Goal: Task Accomplishment & Management: Manage account settings

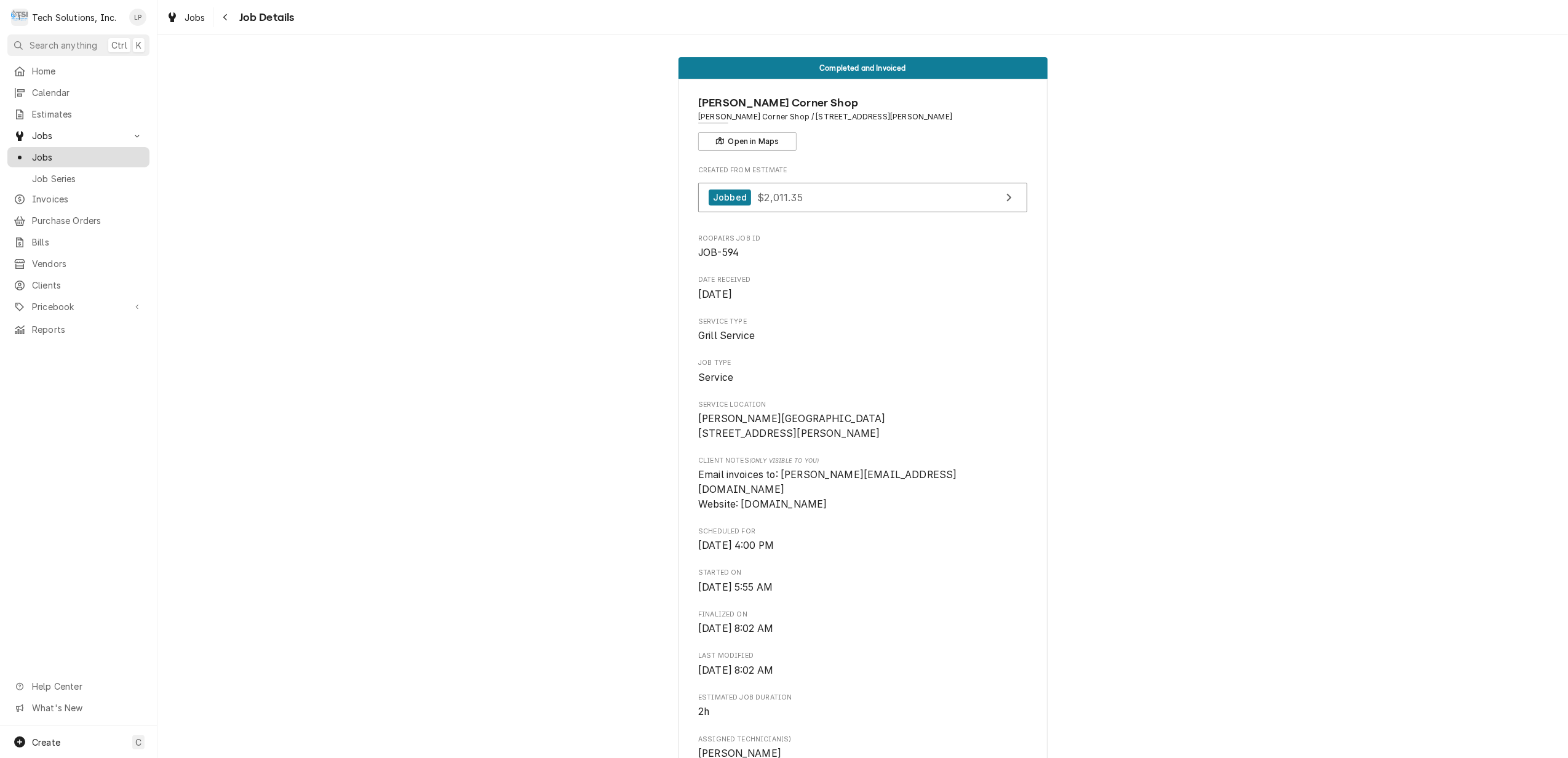
scroll to position [1085, 0]
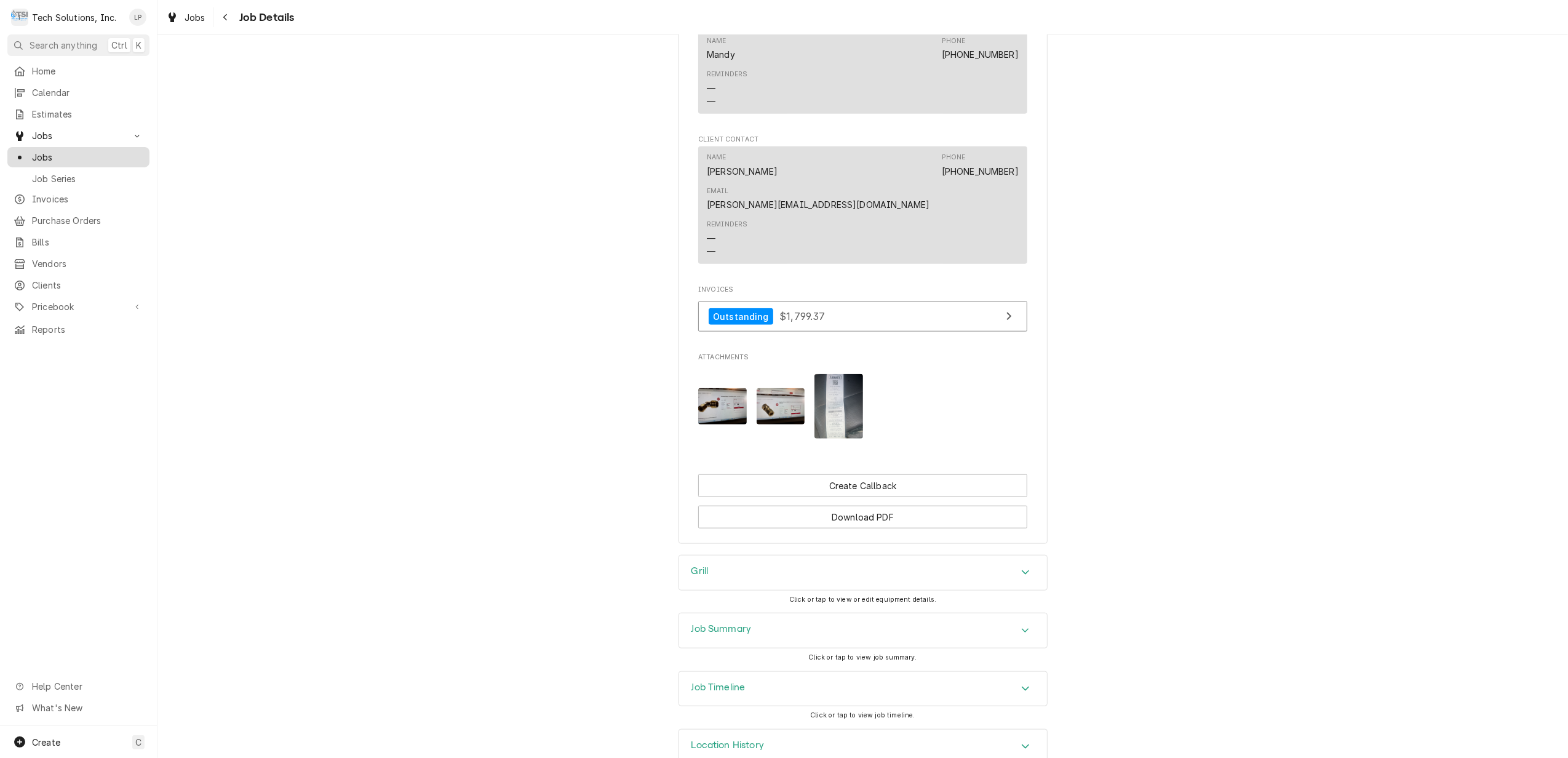
click at [50, 151] on span "Jobs" at bounding box center [88, 157] width 111 height 13
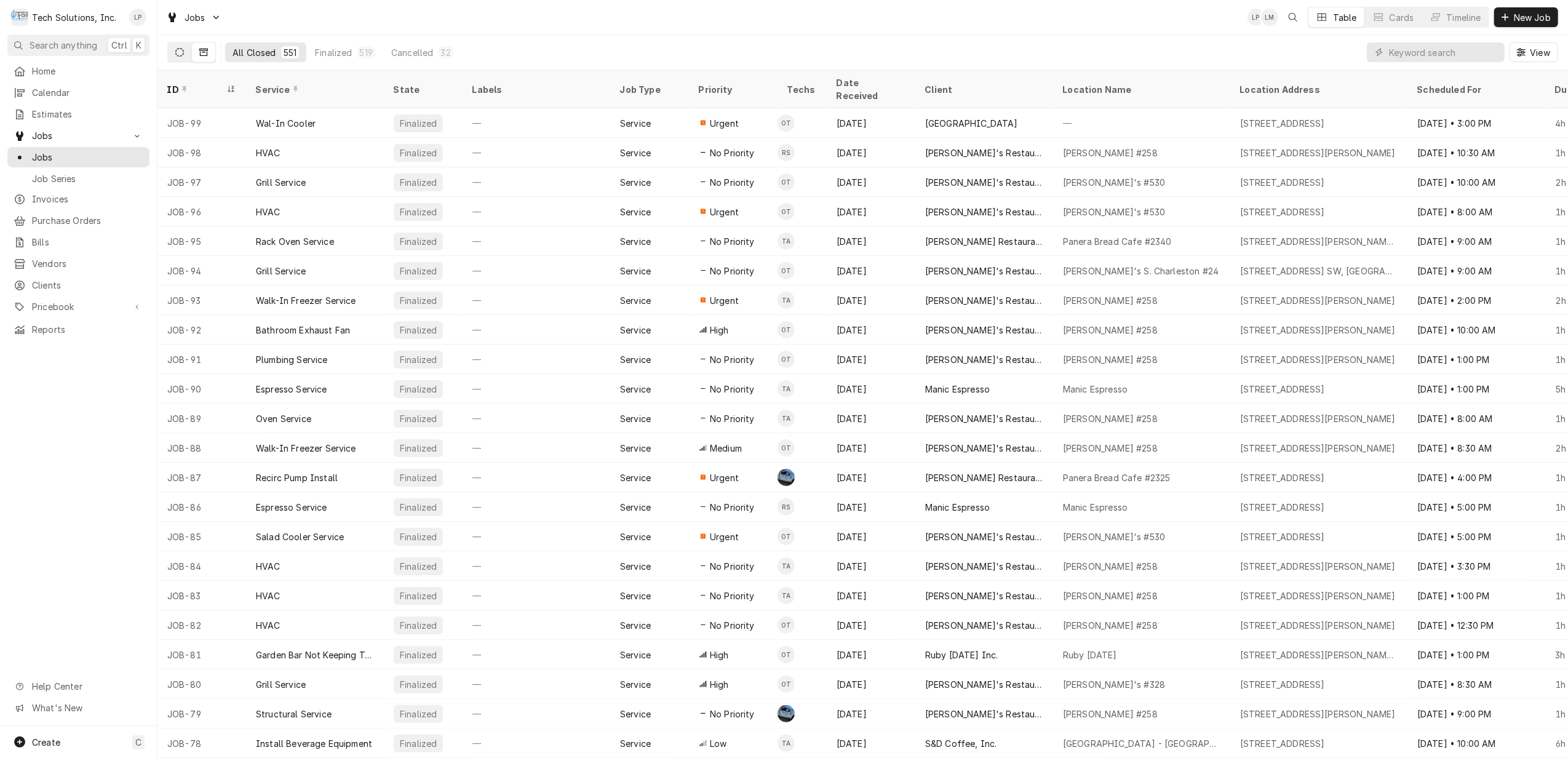
click at [183, 52] on icon "Dynamic Content Wrapper" at bounding box center [180, 53] width 9 height 9
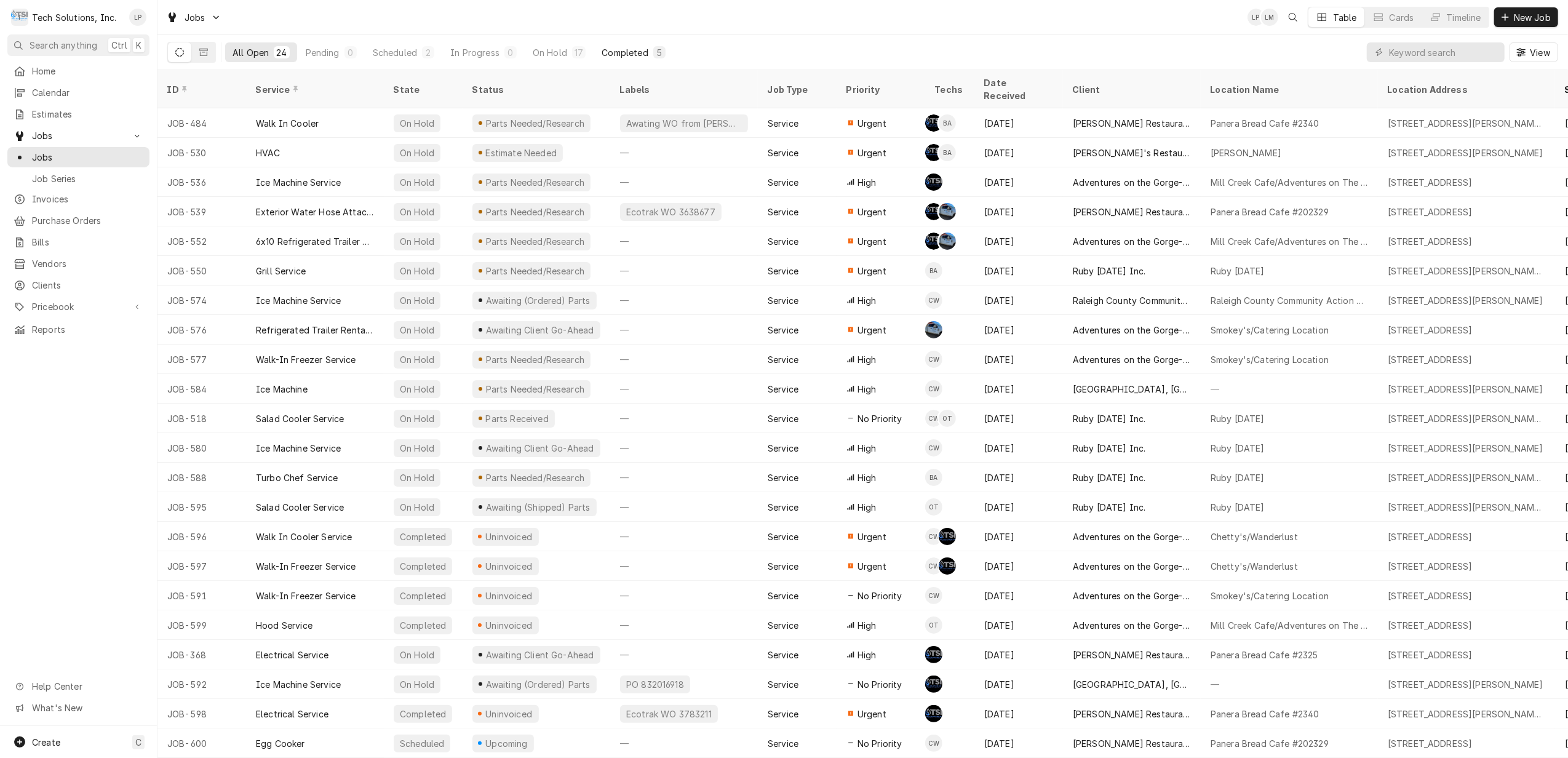
click at [615, 55] on div "Completed" at bounding box center [625, 53] width 46 height 13
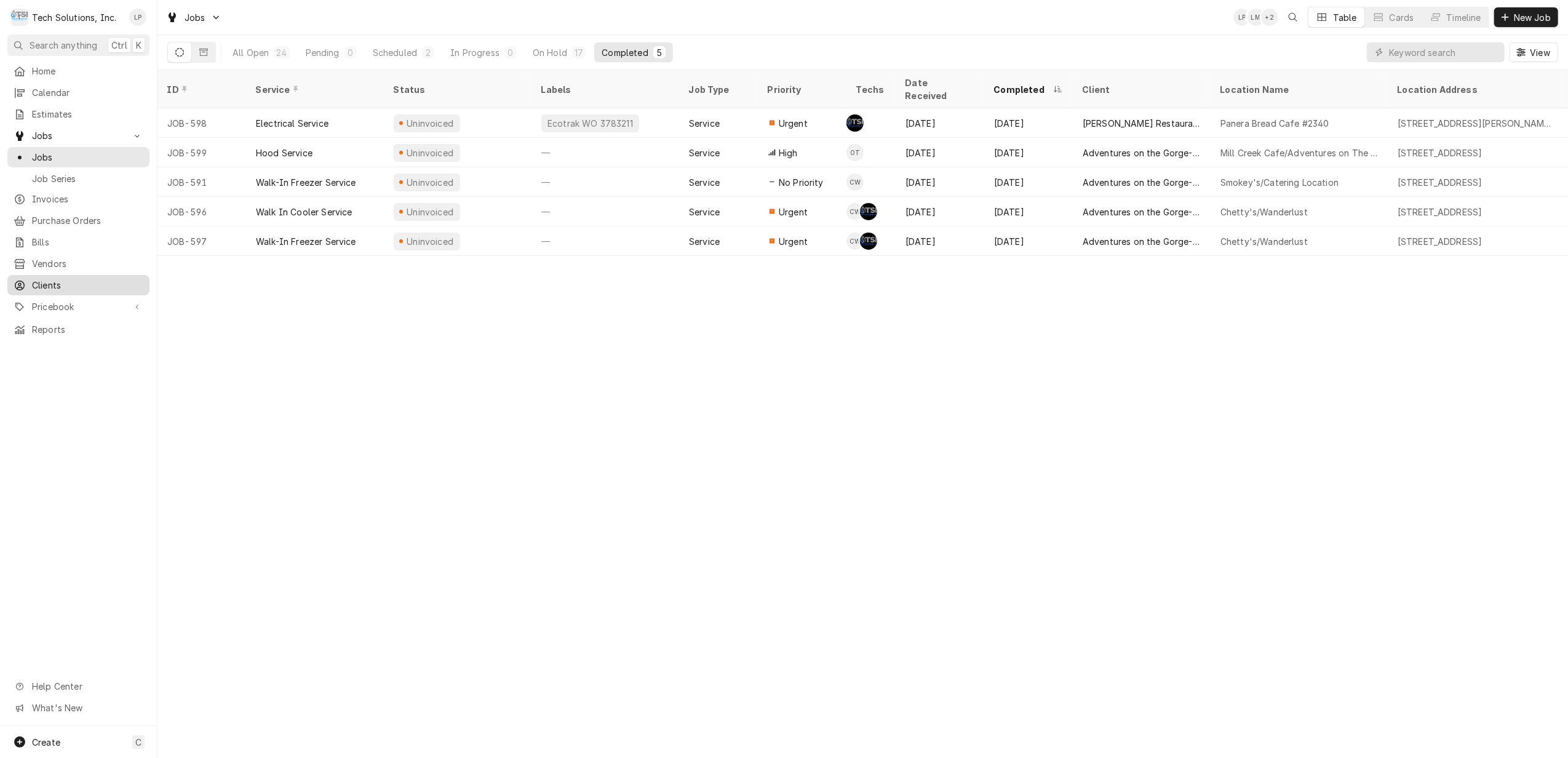
click at [46, 281] on span "Clients" at bounding box center [88, 285] width 111 height 13
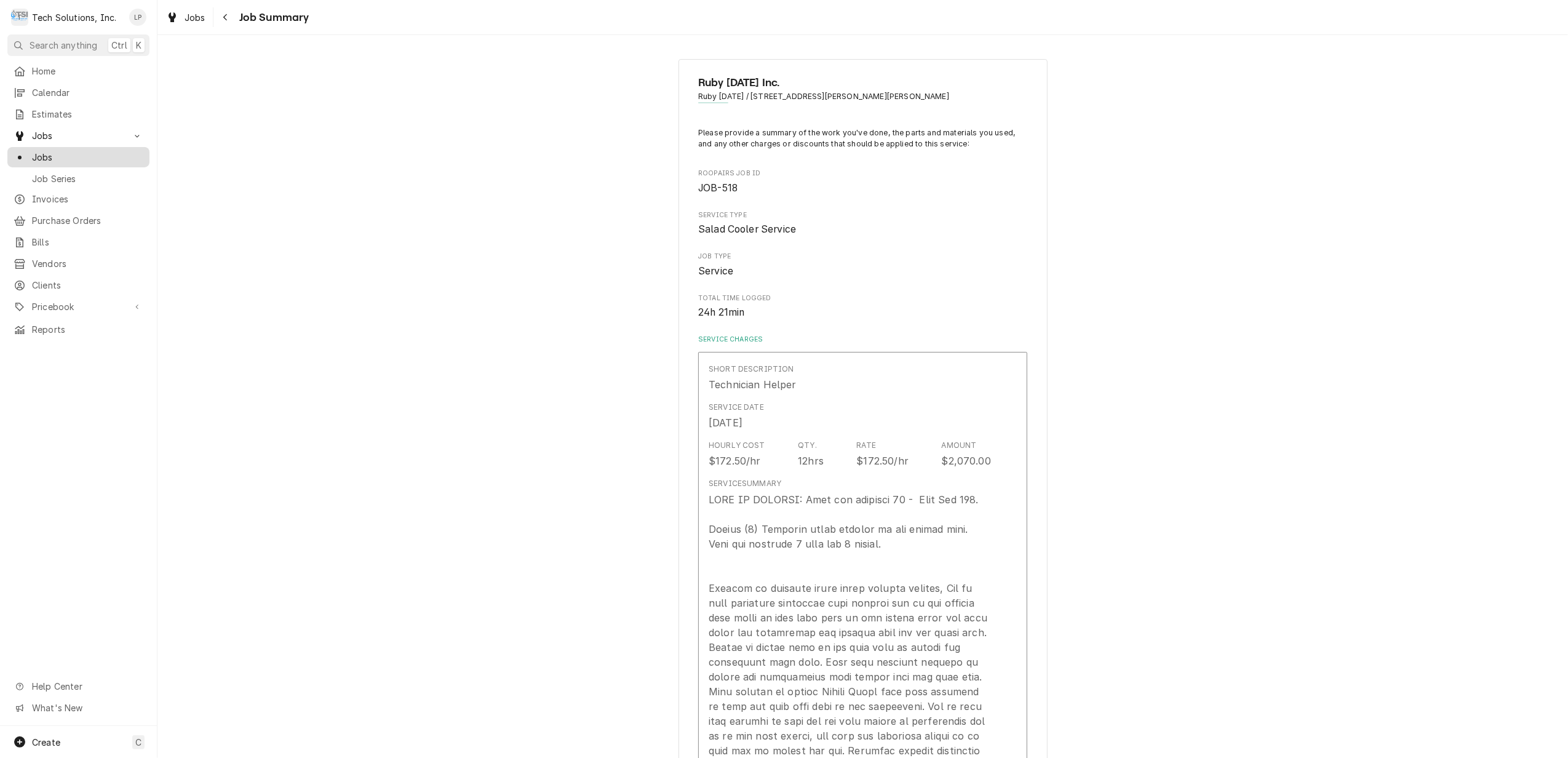
click at [40, 151] on span "Jobs" at bounding box center [88, 157] width 111 height 13
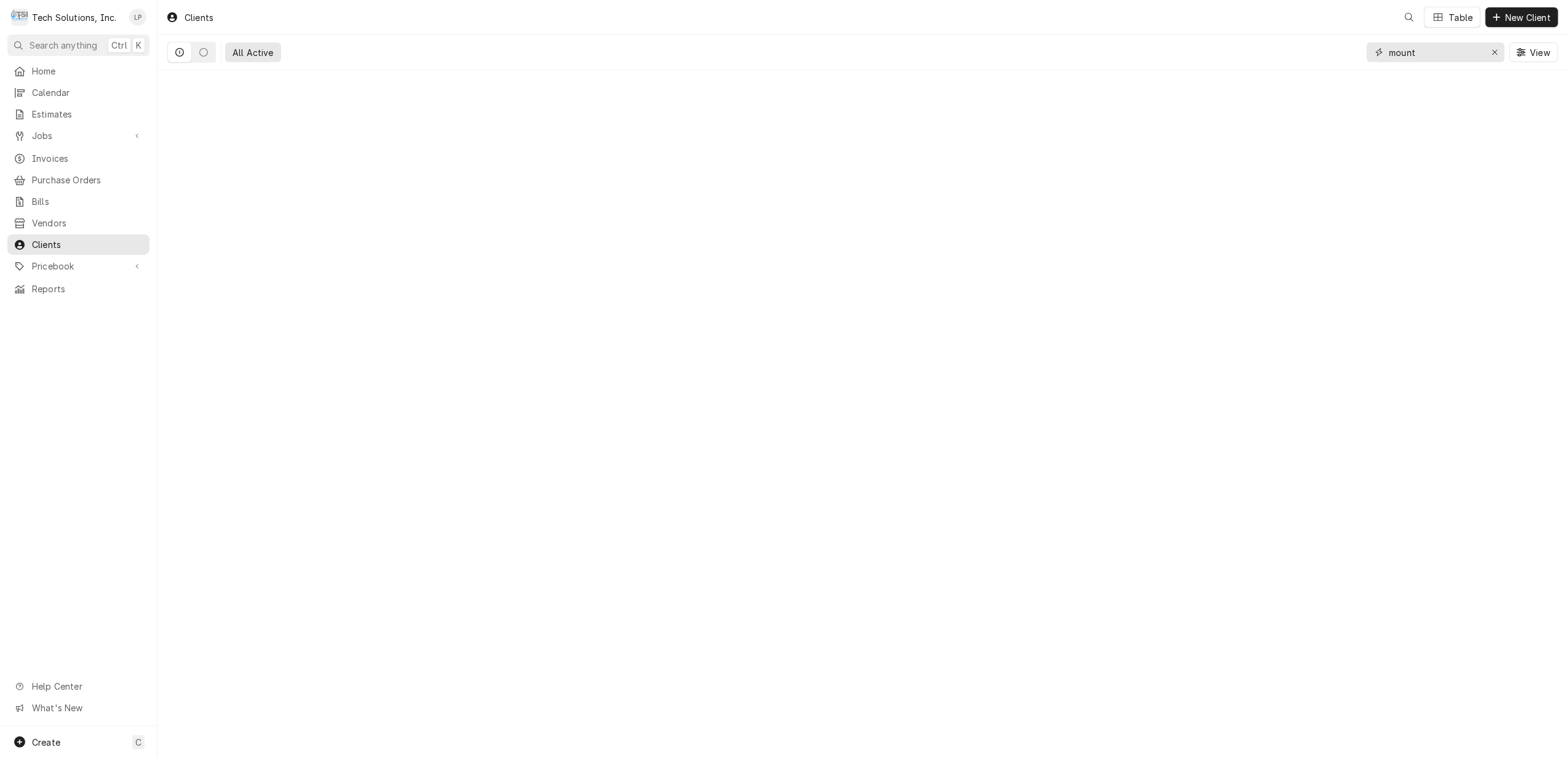
click at [1475, 50] on input "mount" at bounding box center [1435, 52] width 93 height 19
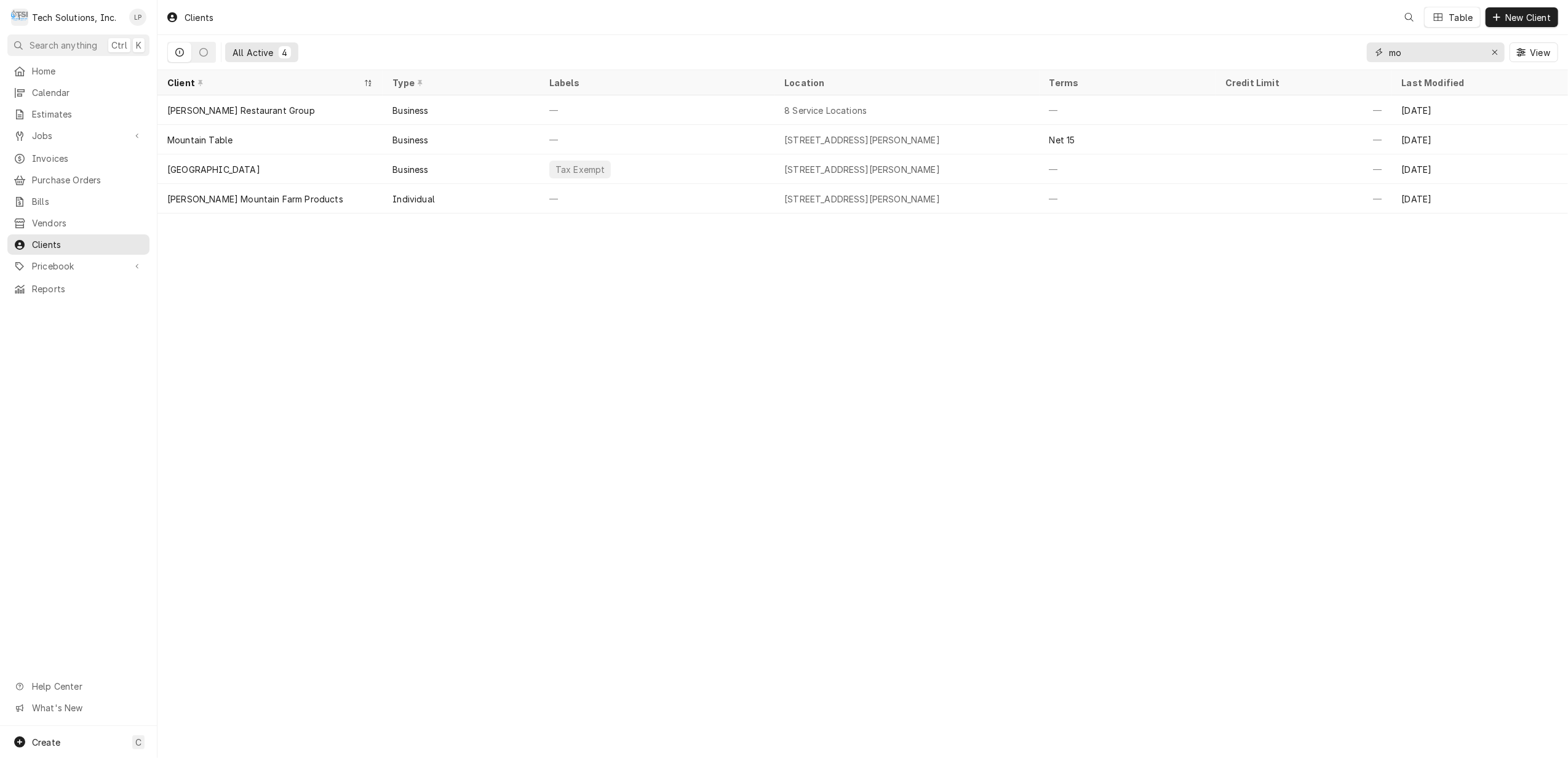
type input "m"
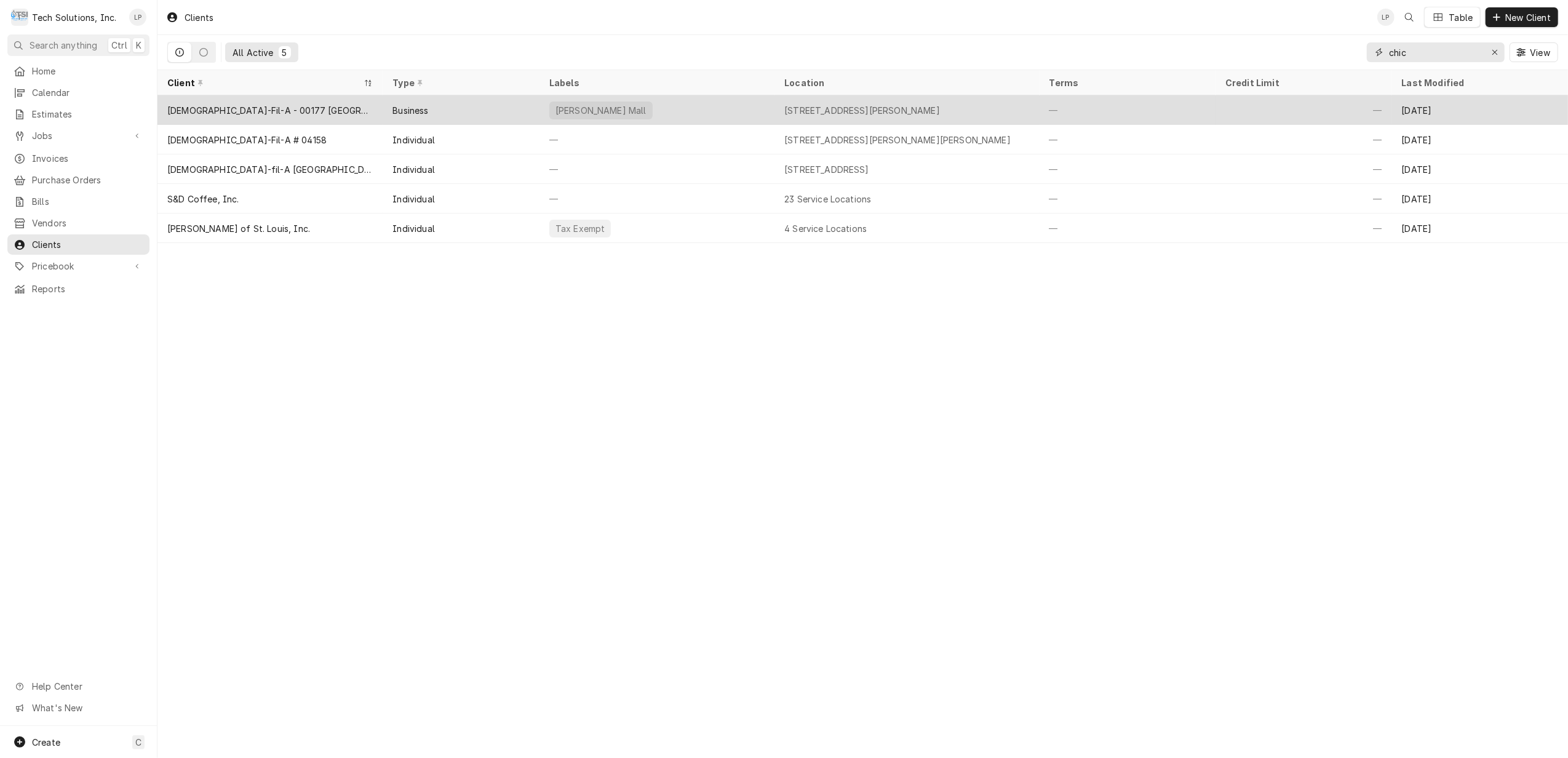
type input "chic"
click at [304, 111] on div "[DEMOGRAPHIC_DATA]-Fil-A - 00177 [GEOGRAPHIC_DATA][PERSON_NAME]" at bounding box center [270, 110] width 205 height 13
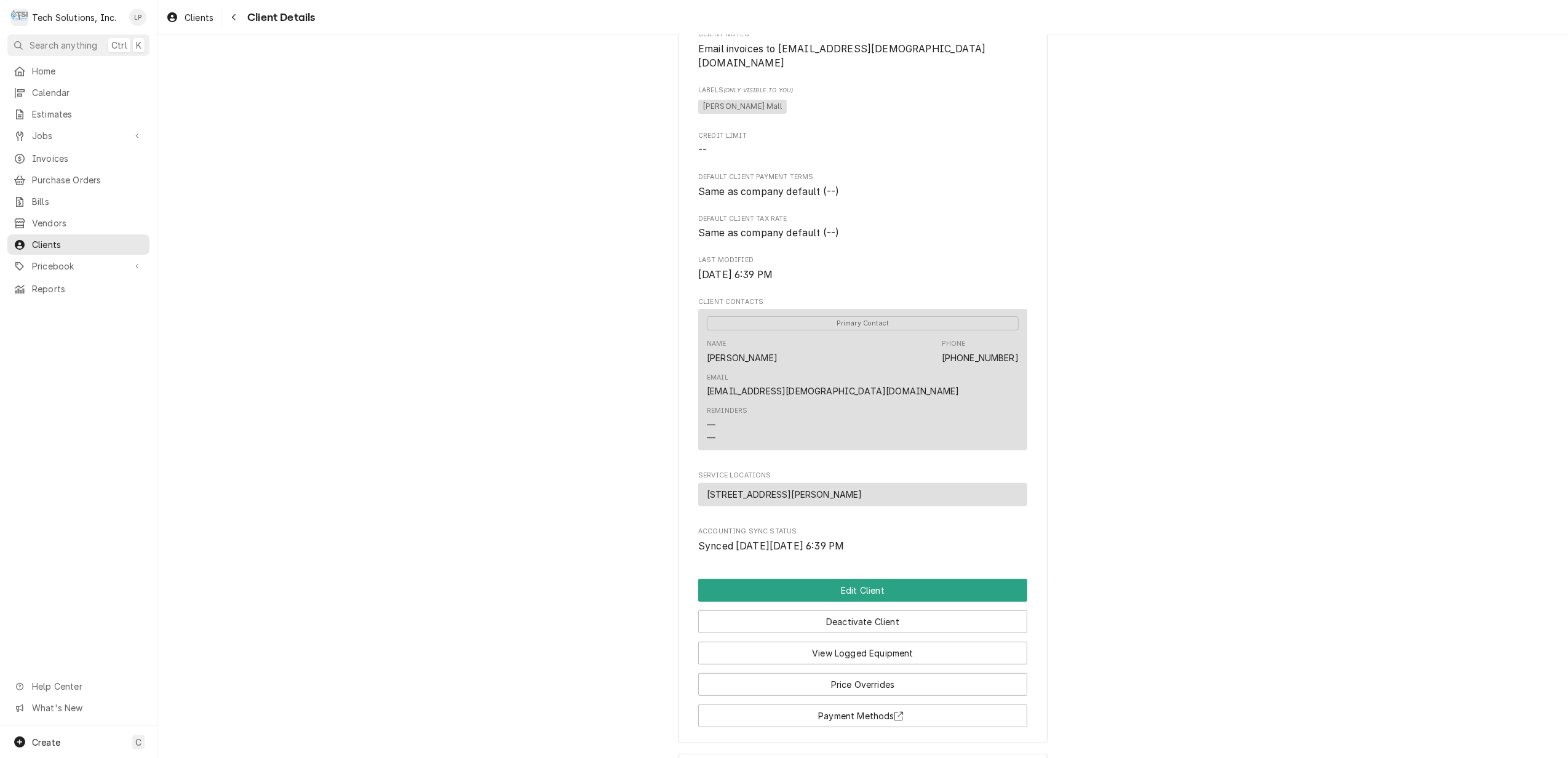
scroll to position [221, 0]
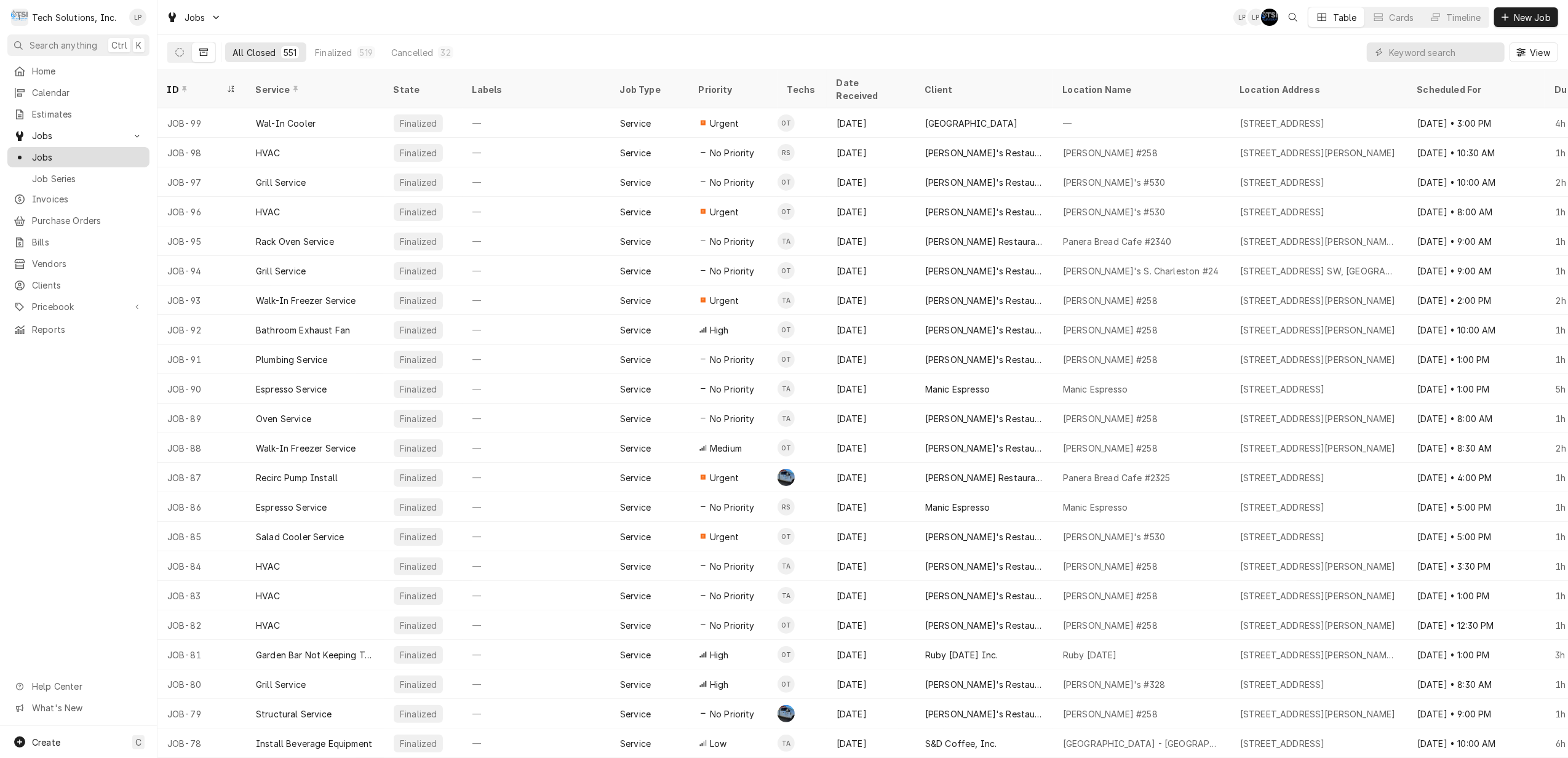
click at [46, 153] on span "Jobs" at bounding box center [88, 157] width 111 height 13
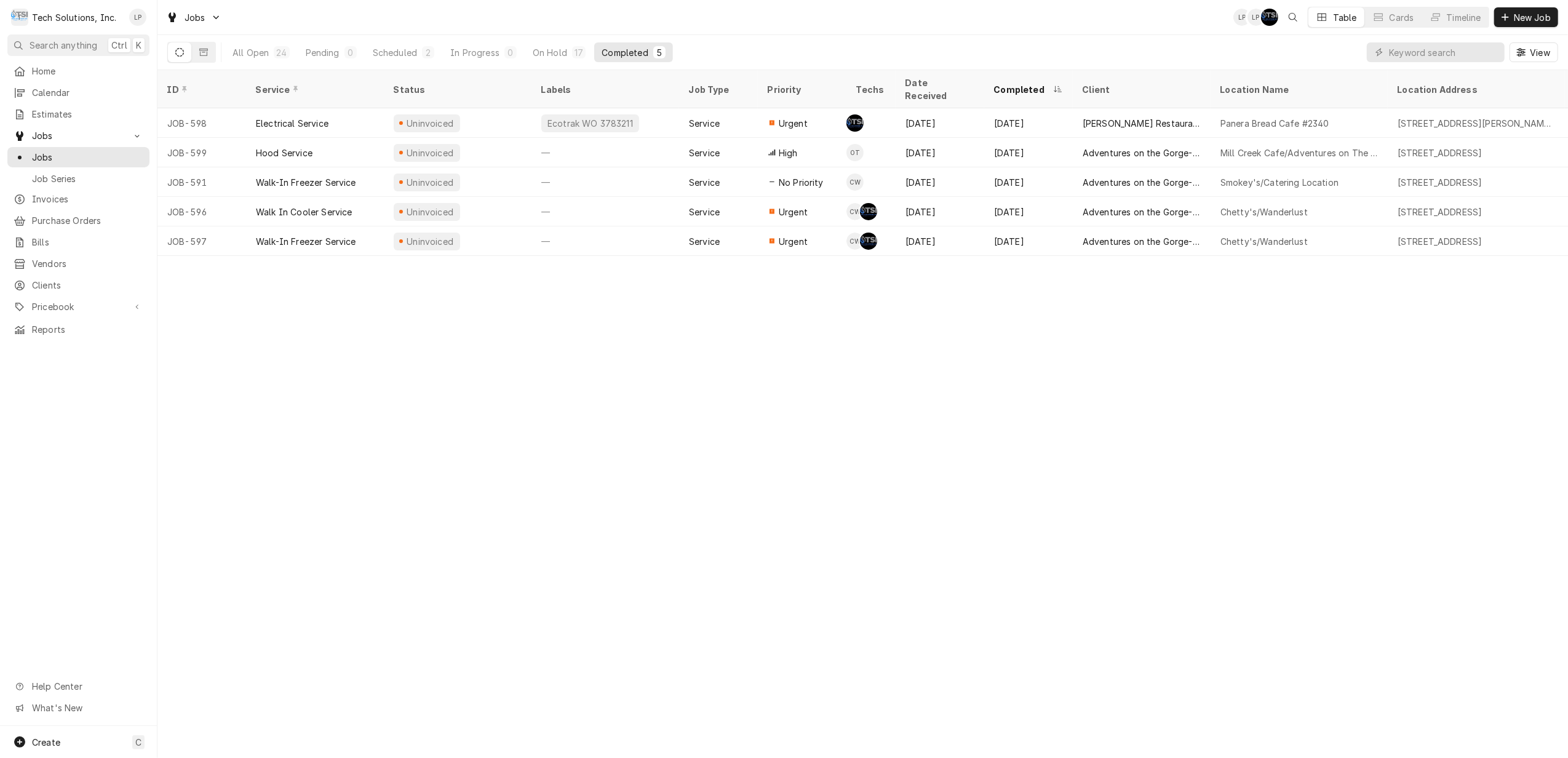
click at [617, 51] on div "Completed" at bounding box center [625, 53] width 46 height 13
click at [402, 54] on div "Scheduled" at bounding box center [395, 53] width 44 height 13
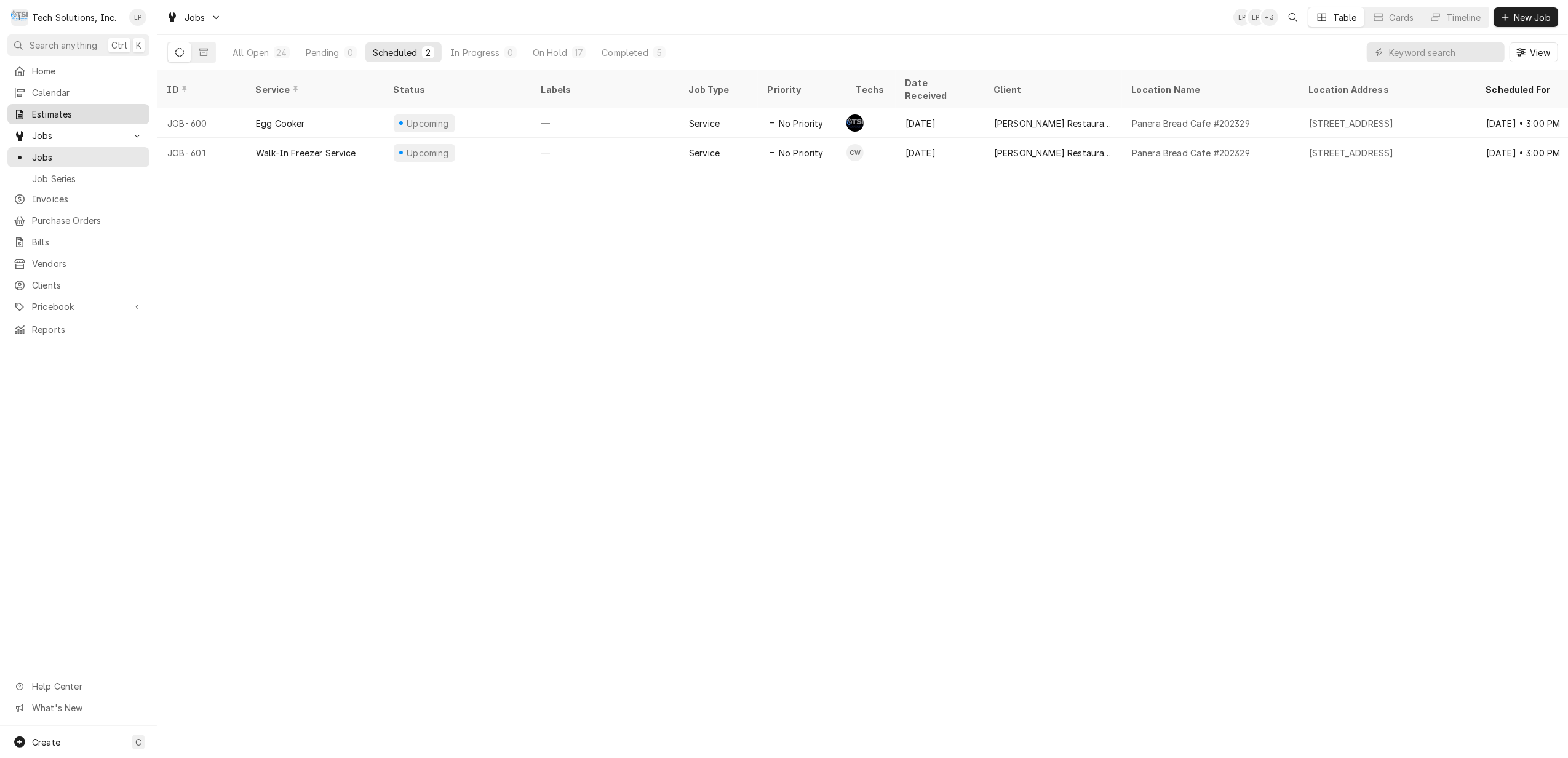
click at [48, 114] on span "Estimates" at bounding box center [88, 114] width 111 height 13
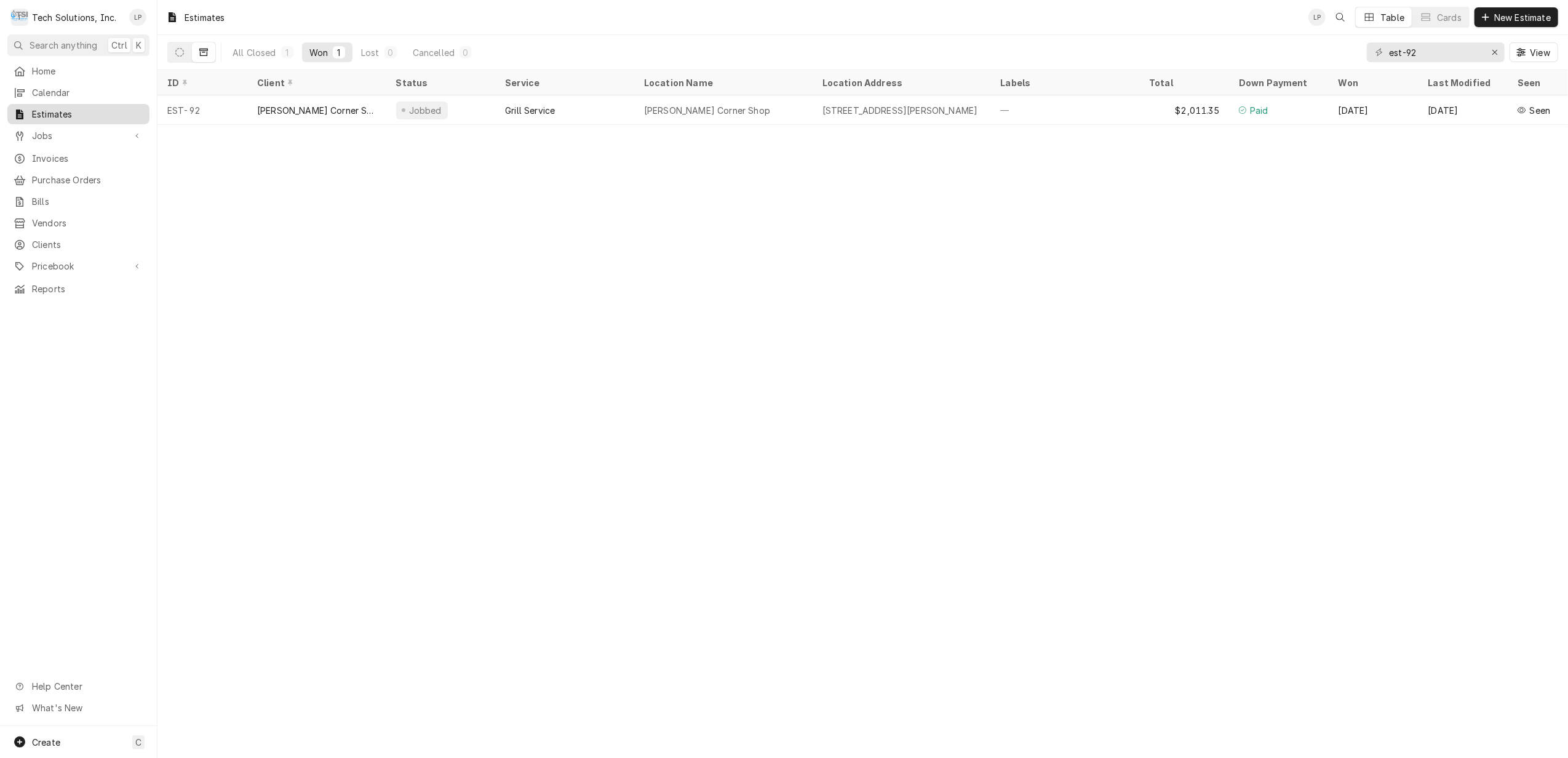
click at [33, 111] on span "Estimates" at bounding box center [88, 114] width 111 height 13
click at [180, 51] on icon "Dynamic Content Wrapper" at bounding box center [180, 53] width 9 height 9
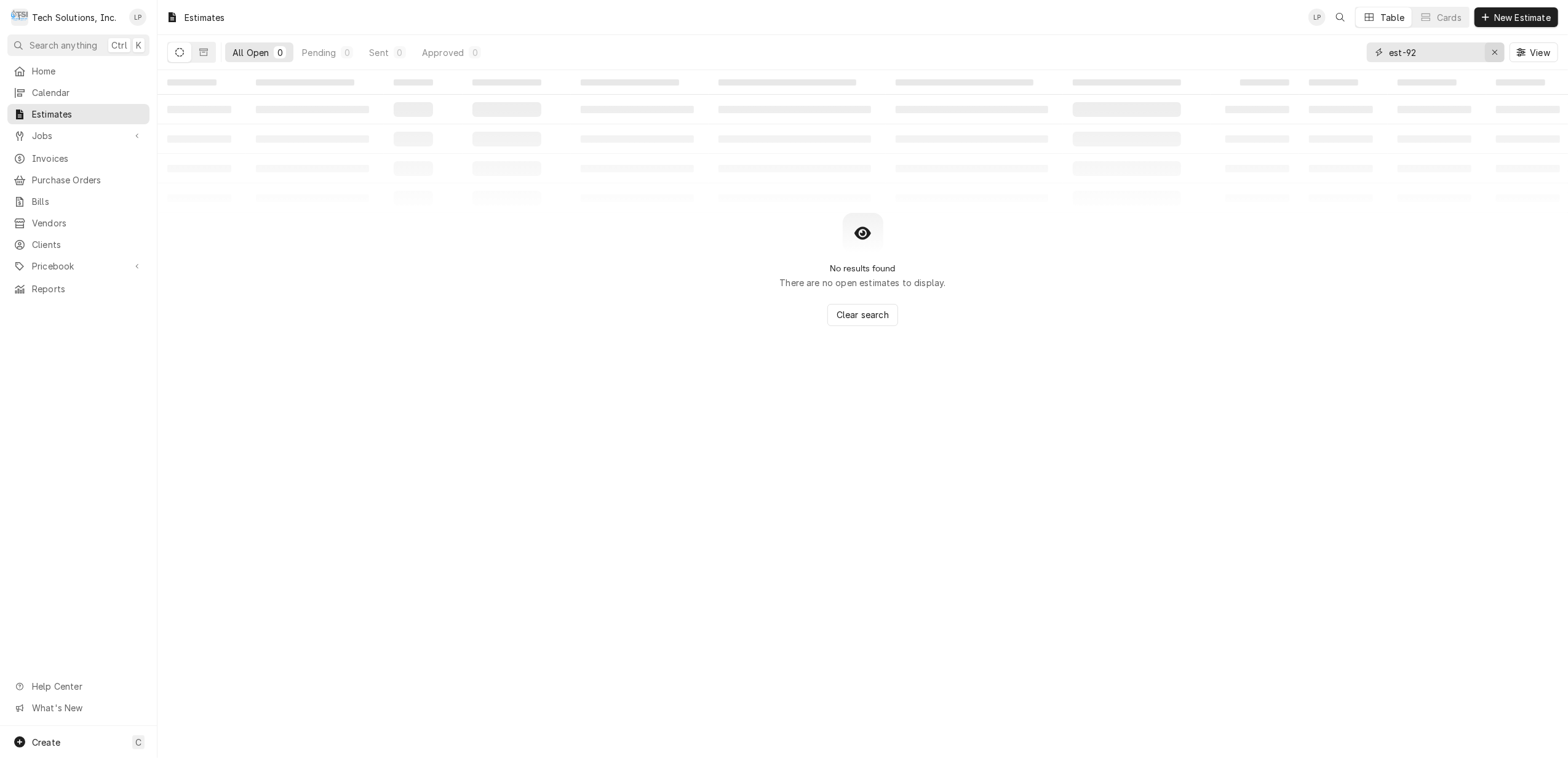
click at [1494, 53] on icon "Erase input" at bounding box center [1495, 53] width 5 height 5
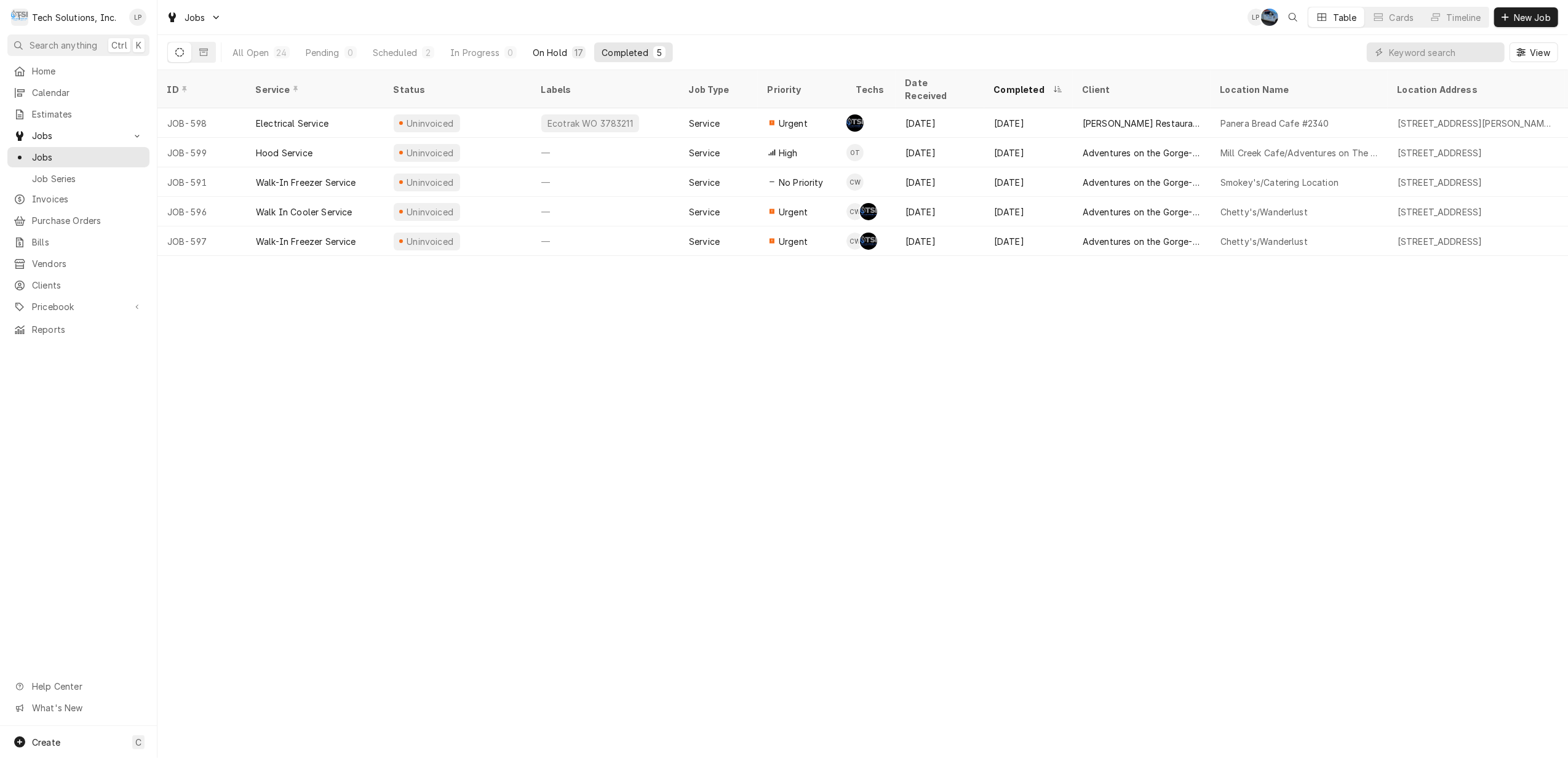
click at [546, 50] on div "On Hold" at bounding box center [550, 53] width 34 height 13
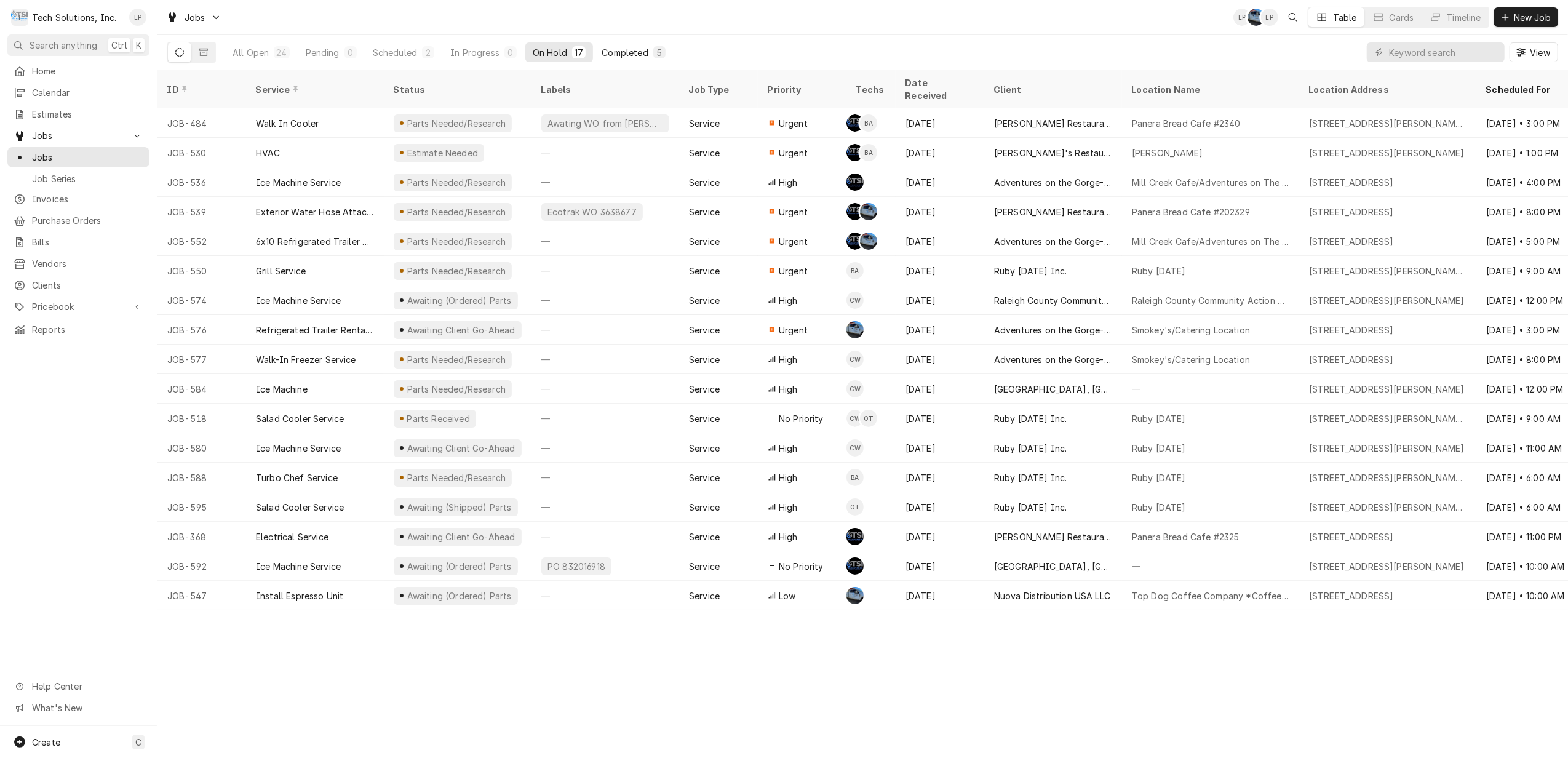
click at [633, 56] on div "Completed" at bounding box center [625, 53] width 46 height 13
